Goal: Download file/media

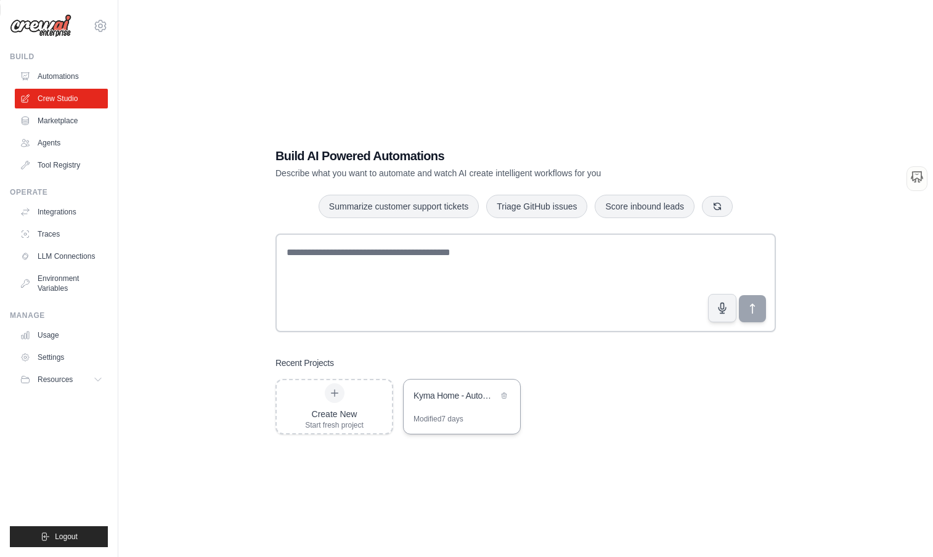
click at [452, 393] on div "Kyma Home - Automated Housing Request Processor" at bounding box center [455, 395] width 84 height 12
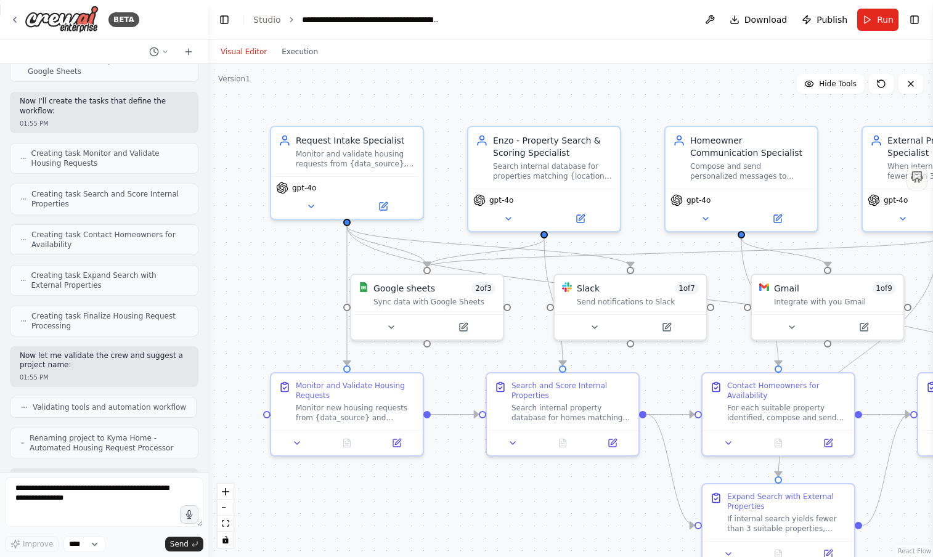
drag, startPoint x: 406, startPoint y: 20, endPoint x: 207, endPoint y: 20, distance: 199.0
click at [207, 21] on div at bounding box center [205, 278] width 5 height 557
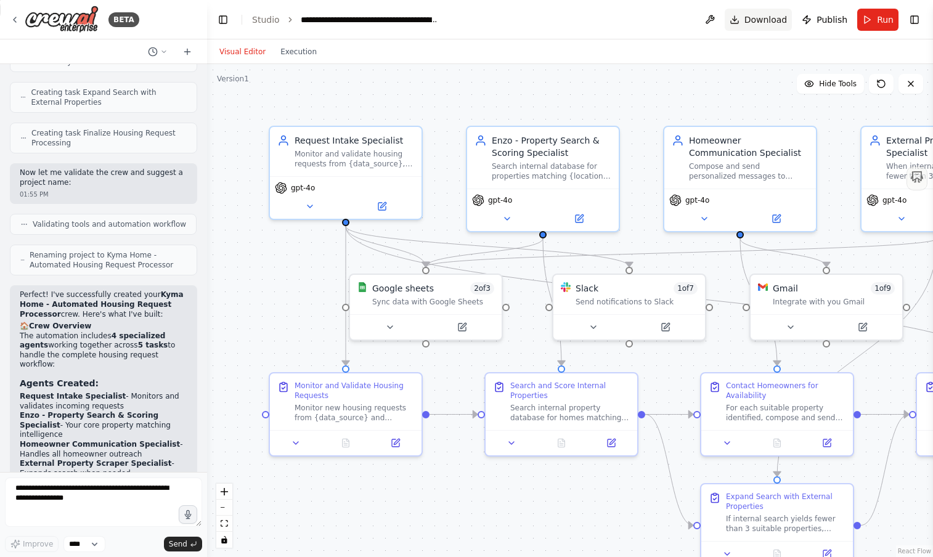
click at [746, 20] on button "Download" at bounding box center [759, 20] width 68 height 22
